Goal: Browse casually: Explore the website without a specific task or goal

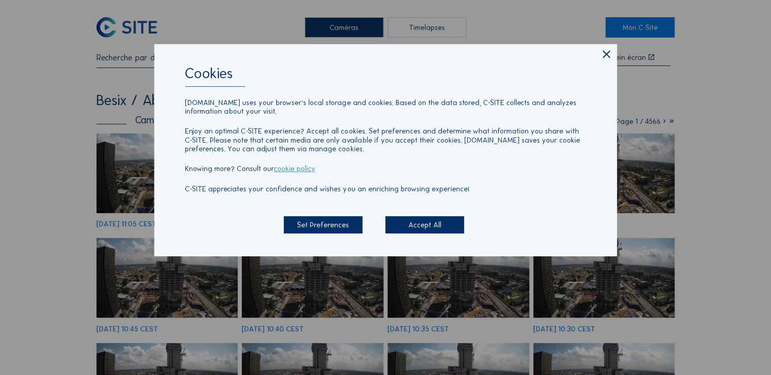
click at [609, 54] on icon at bounding box center [606, 54] width 12 height 13
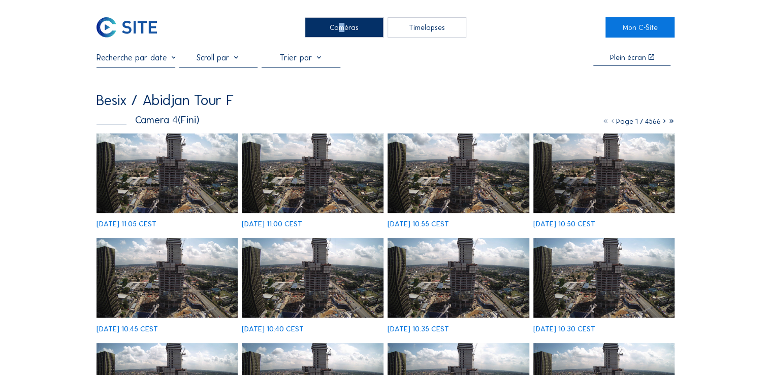
click at [336, 29] on div "Caméras" at bounding box center [344, 27] width 79 height 20
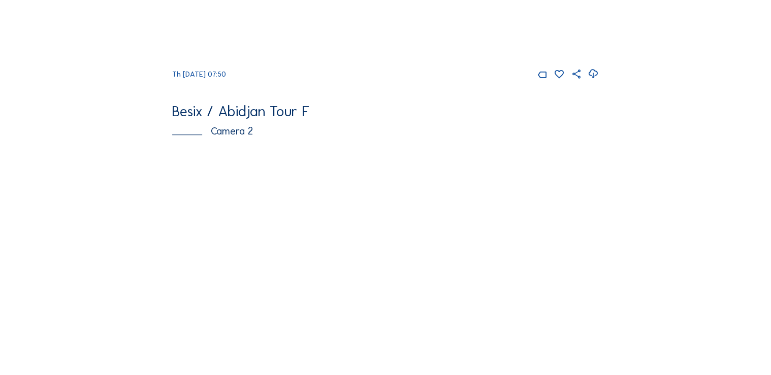
scroll to position [406, 0]
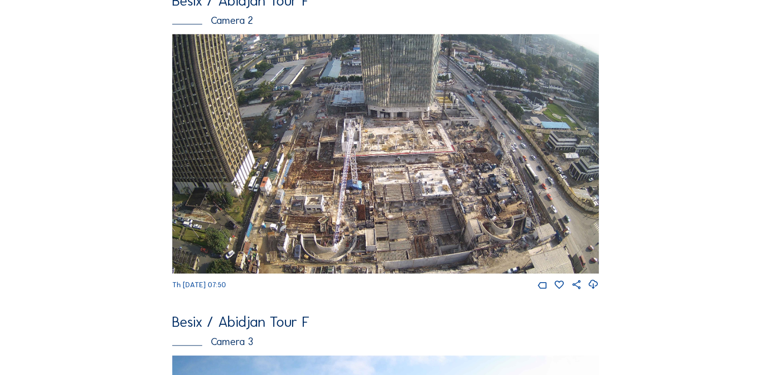
click at [391, 180] on img at bounding box center [385, 154] width 426 height 240
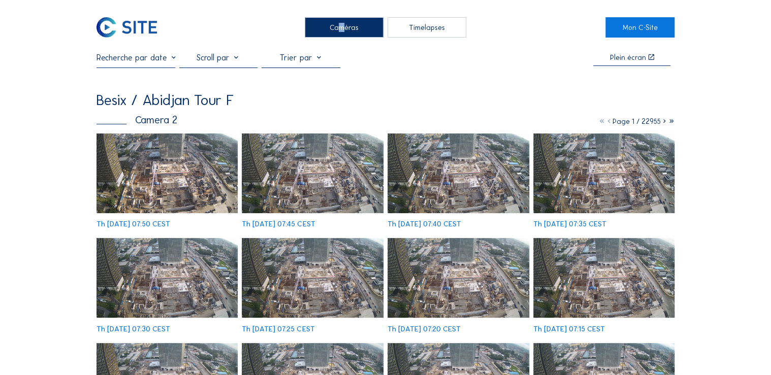
click at [196, 172] on img at bounding box center [168, 174] width 142 height 80
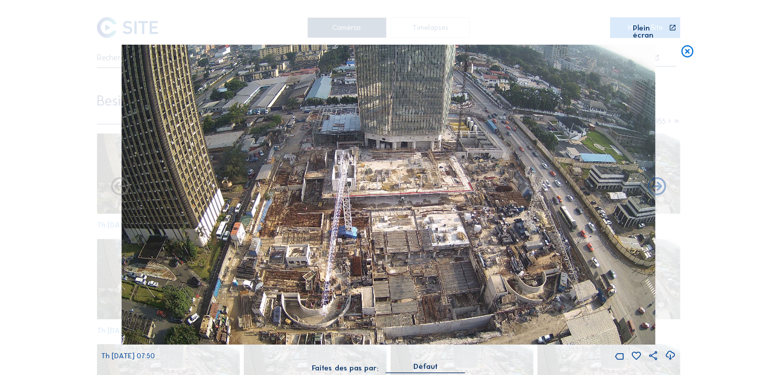
click at [674, 25] on icon at bounding box center [672, 31] width 7 height 15
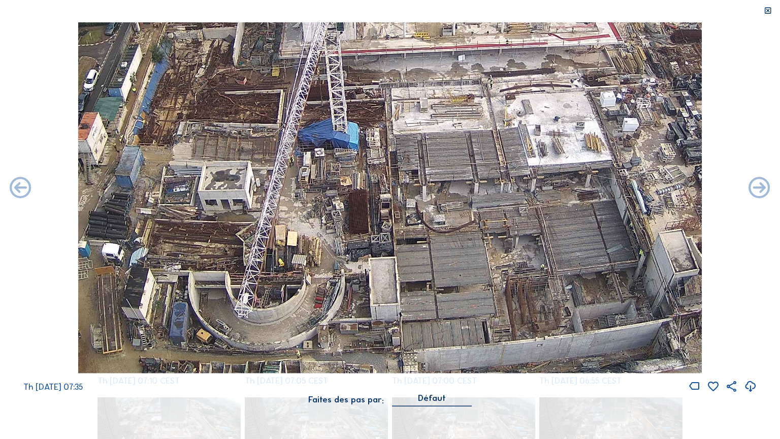
drag, startPoint x: 432, startPoint y: 242, endPoint x: 616, endPoint y: 123, distance: 218.9
click at [616, 123] on img at bounding box center [390, 197] width 624 height 351
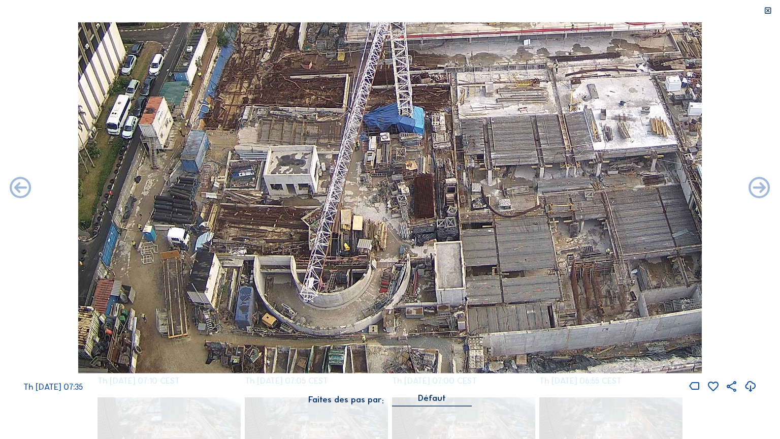
drag, startPoint x: 328, startPoint y: 308, endPoint x: 393, endPoint y: 170, distance: 152.2
click at [393, 170] on img at bounding box center [390, 197] width 624 height 351
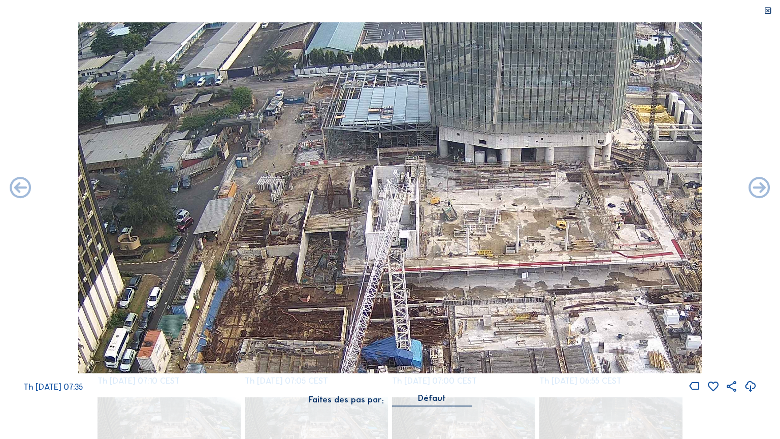
drag, startPoint x: 288, startPoint y: 148, endPoint x: 289, endPoint y: 297, distance: 148.3
click at [286, 375] on div "Th [DATE] 07:35" at bounding box center [390, 207] width 780 height 371
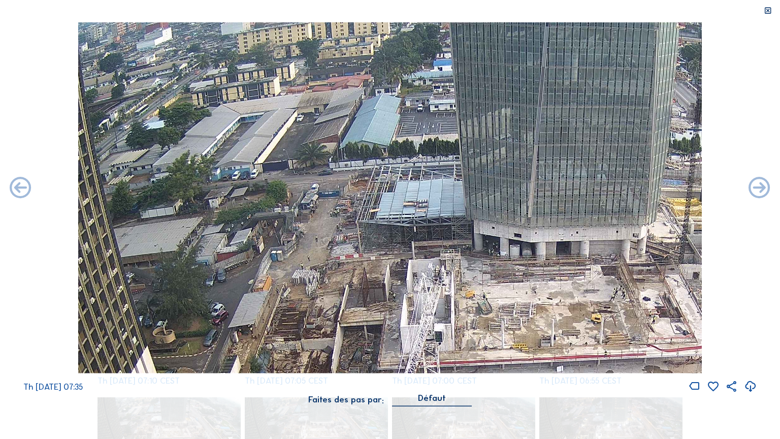
drag, startPoint x: 315, startPoint y: 219, endPoint x: 354, endPoint y: 399, distance: 184.0
click at [354, 375] on div "Th [DATE] 07:35 Faites des pas par: [PERSON_NAME]" at bounding box center [390, 219] width 780 height 395
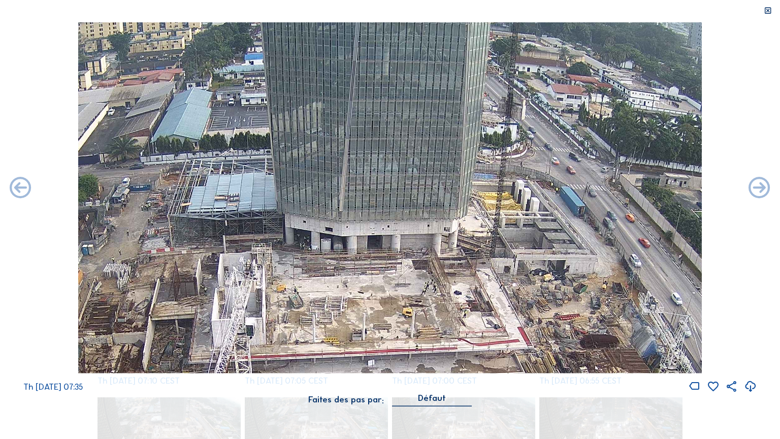
drag, startPoint x: 606, startPoint y: 241, endPoint x: 413, endPoint y: 241, distance: 193.0
click at [413, 241] on img at bounding box center [390, 197] width 624 height 351
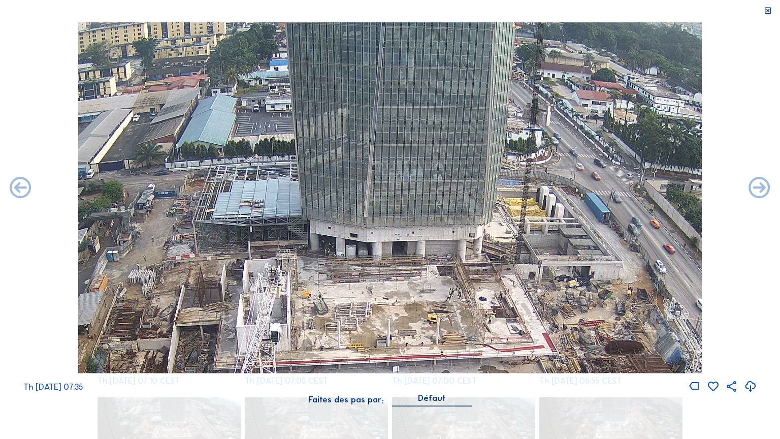
drag, startPoint x: 329, startPoint y: 307, endPoint x: 354, endPoint y: 338, distance: 40.1
click at [354, 338] on img at bounding box center [390, 197] width 624 height 351
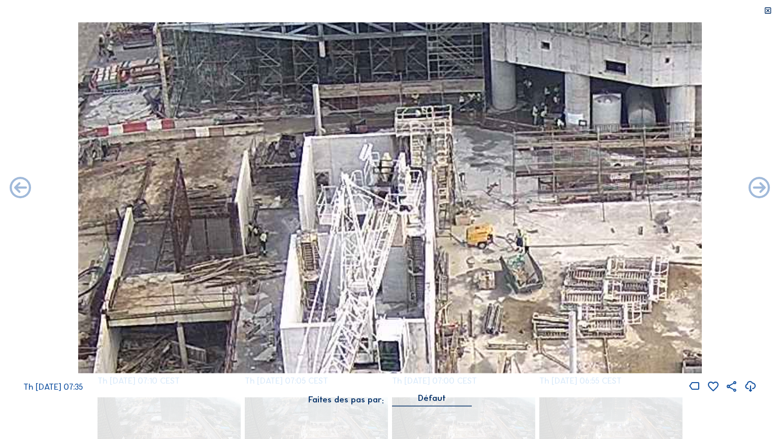
drag, startPoint x: 284, startPoint y: 278, endPoint x: 467, endPoint y: 245, distance: 185.9
click at [468, 246] on img at bounding box center [390, 197] width 624 height 351
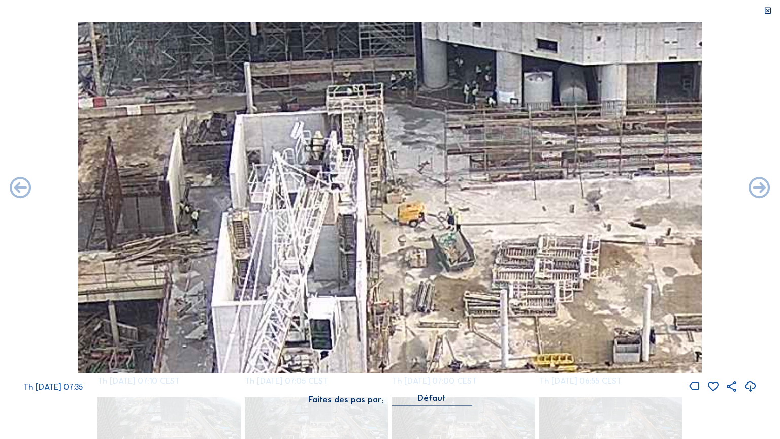
click at [496, 216] on img at bounding box center [390, 197] width 624 height 351
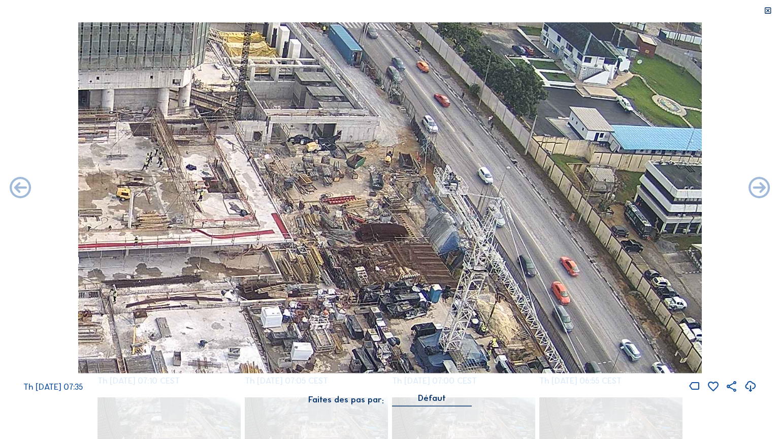
drag, startPoint x: 688, startPoint y: 208, endPoint x: 437, endPoint y: 324, distance: 276.8
click at [437, 324] on img at bounding box center [390, 197] width 624 height 351
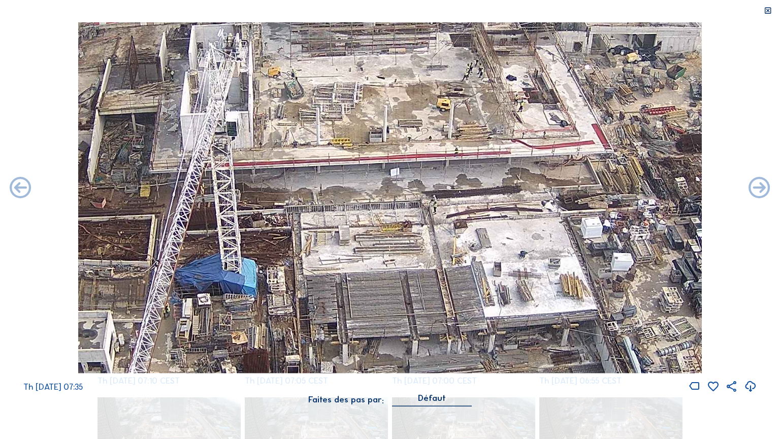
drag, startPoint x: 261, startPoint y: 257, endPoint x: 628, endPoint y: 161, distance: 379.0
click at [628, 161] on img at bounding box center [390, 197] width 624 height 351
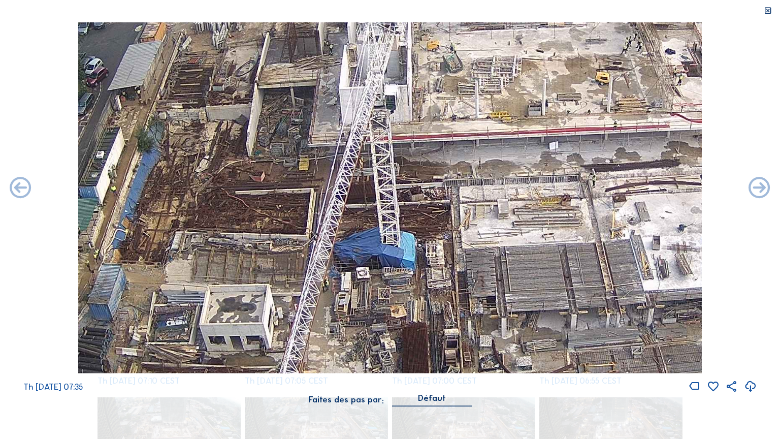
drag, startPoint x: 354, startPoint y: 217, endPoint x: 555, endPoint y: 202, distance: 201.2
click at [571, 197] on img at bounding box center [390, 197] width 624 height 351
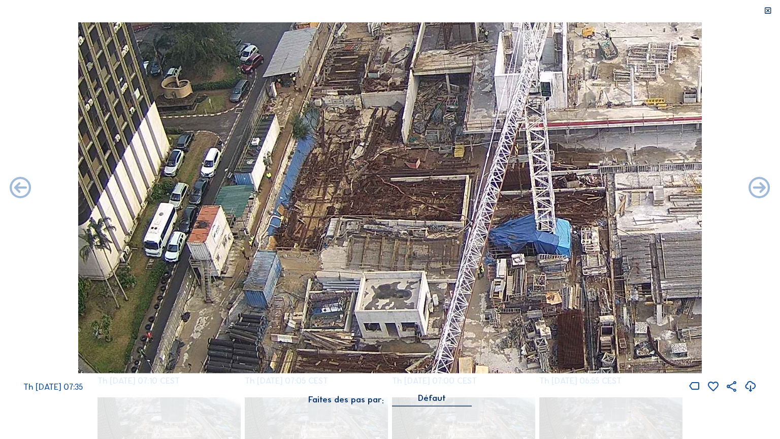
drag, startPoint x: 305, startPoint y: 197, endPoint x: 339, endPoint y: 191, distance: 34.5
click at [339, 191] on img at bounding box center [390, 197] width 624 height 351
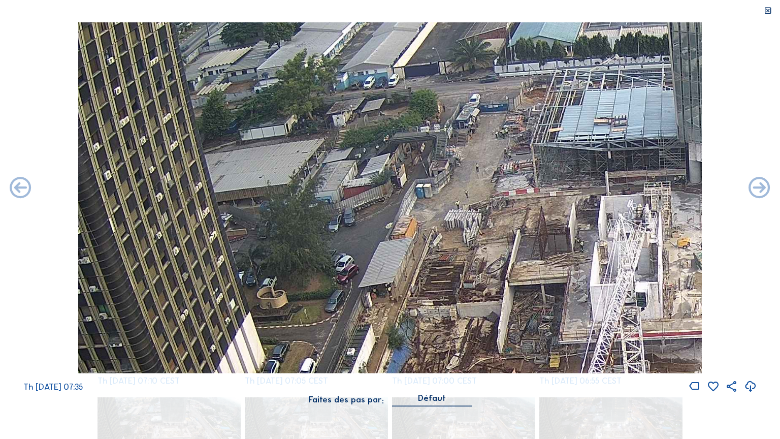
drag, startPoint x: 400, startPoint y: 384, endPoint x: 413, endPoint y: 333, distance: 52.5
click at [408, 375] on div "Th [DATE] 07:35 Faites des pas par: [PERSON_NAME]" at bounding box center [390, 219] width 780 height 395
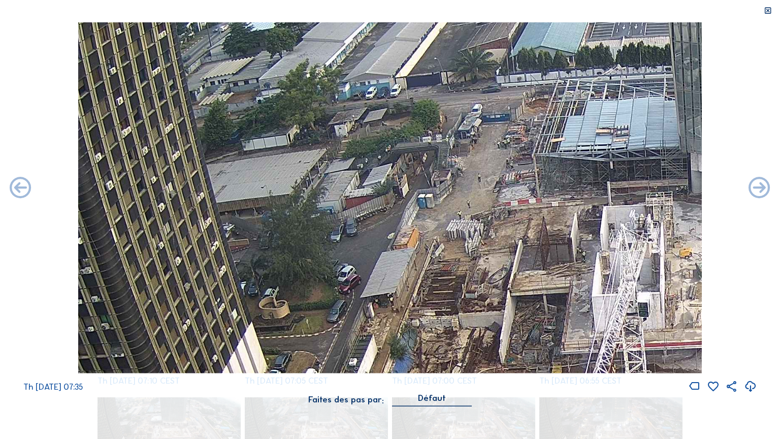
drag, startPoint x: 496, startPoint y: 310, endPoint x: 410, endPoint y: 113, distance: 215.0
click at [410, 114] on img at bounding box center [390, 197] width 624 height 351
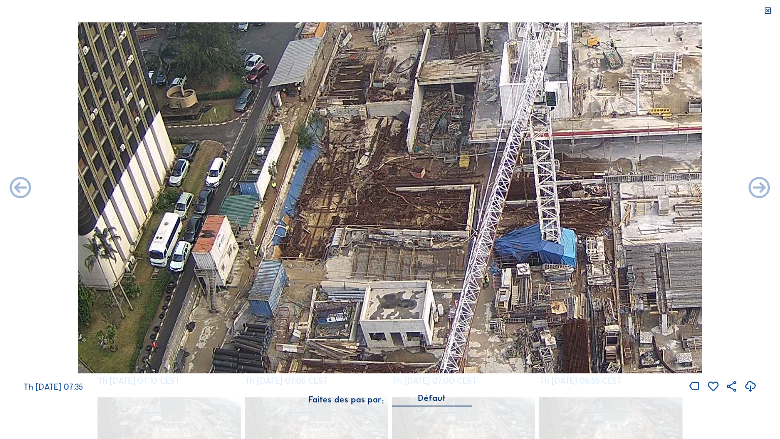
drag, startPoint x: 446, startPoint y: 281, endPoint x: 397, endPoint y: 100, distance: 188.4
click at [397, 97] on img at bounding box center [390, 197] width 624 height 351
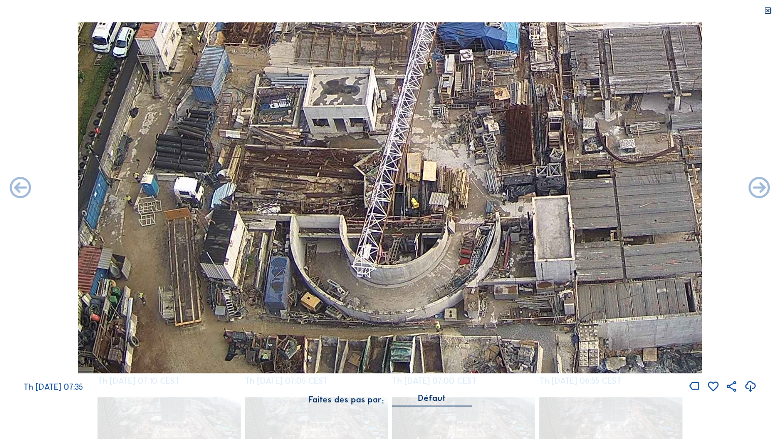
drag, startPoint x: 402, startPoint y: 259, endPoint x: 384, endPoint y: 76, distance: 183.8
click at [383, 75] on img at bounding box center [390, 197] width 624 height 351
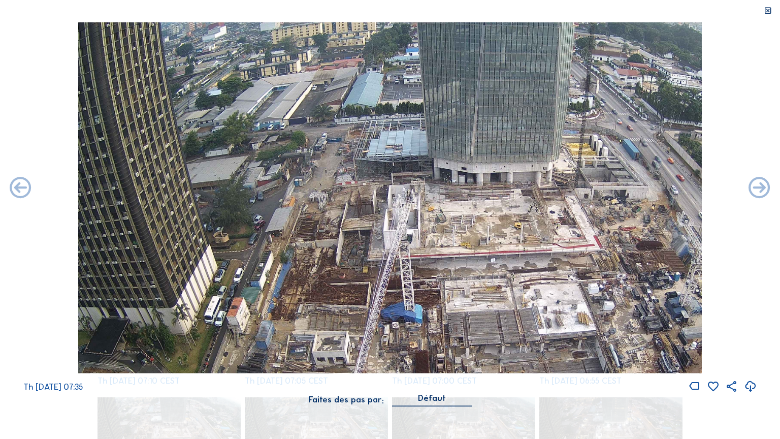
drag, startPoint x: 465, startPoint y: 206, endPoint x: 436, endPoint y: 359, distance: 155.6
click at [436, 359] on img at bounding box center [390, 197] width 624 height 351
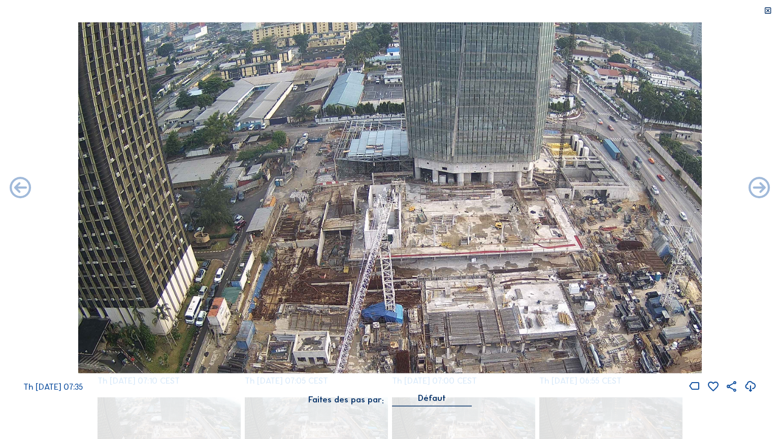
drag, startPoint x: 457, startPoint y: 233, endPoint x: 446, endPoint y: 343, distance: 110.7
click at [446, 343] on img at bounding box center [390, 197] width 624 height 351
click at [444, 220] on img at bounding box center [390, 197] width 624 height 351
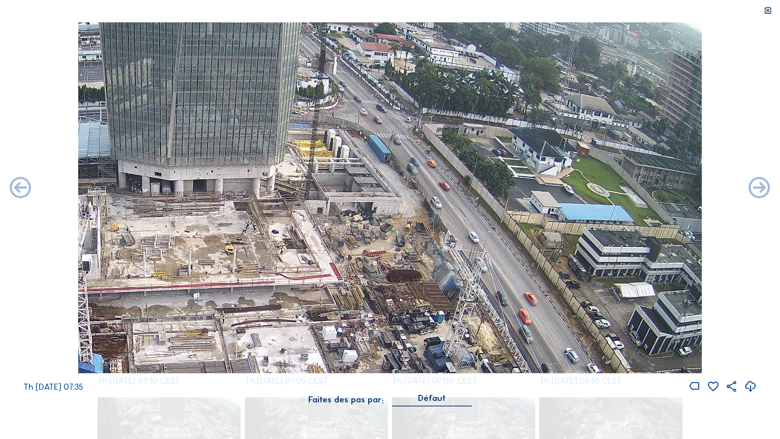
drag, startPoint x: 411, startPoint y: 260, endPoint x: 289, endPoint y: 262, distance: 122.4
click at [289, 262] on img at bounding box center [390, 197] width 624 height 351
